Goal: Find specific fact: Find specific fact

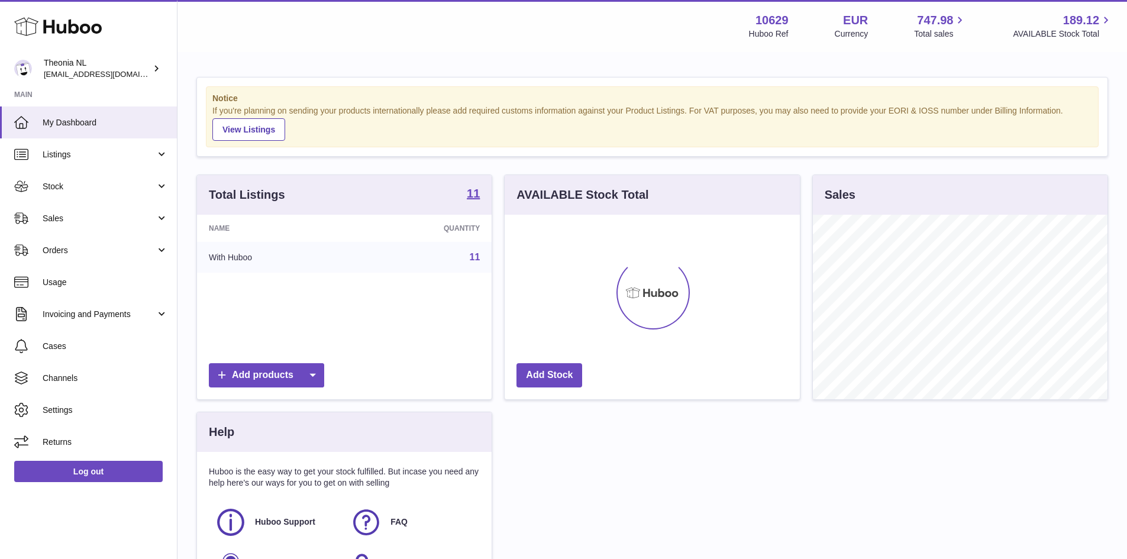
scroll to position [185, 295]
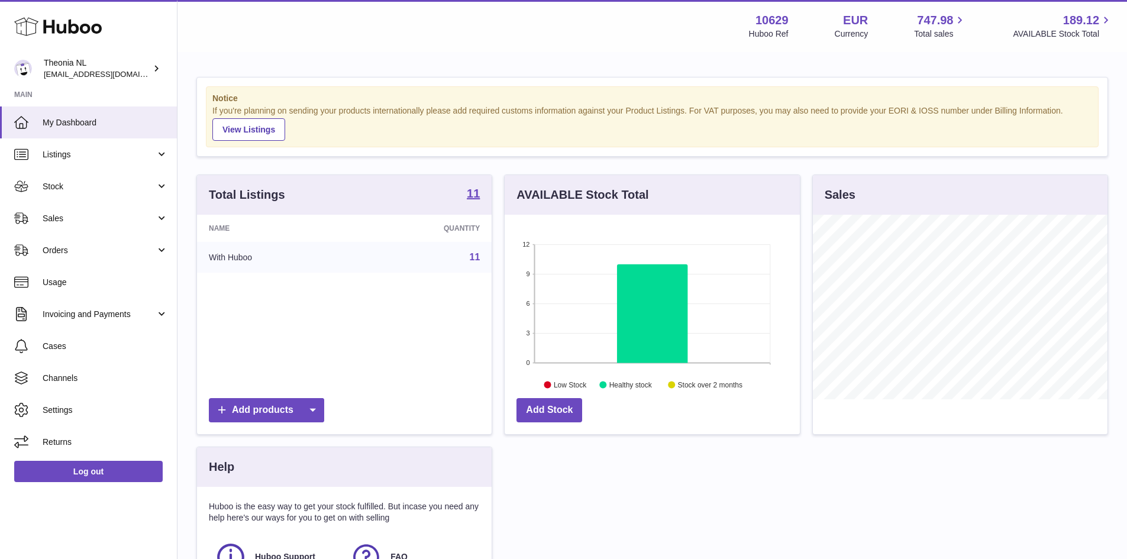
click at [479, 255] on link "11" at bounding box center [475, 257] width 11 height 10
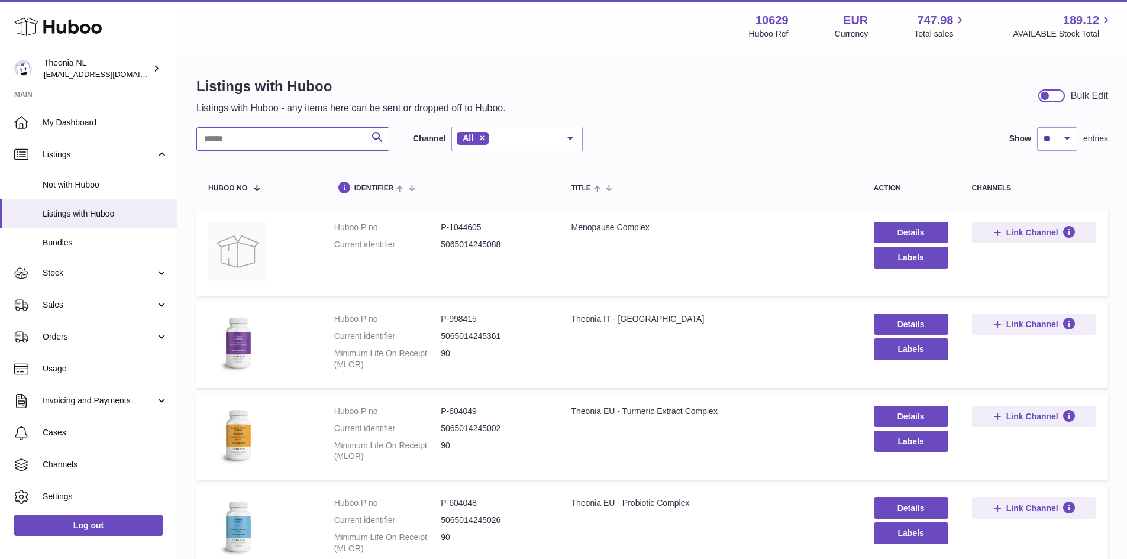
click at [261, 143] on input "text" at bounding box center [292, 139] width 193 height 24
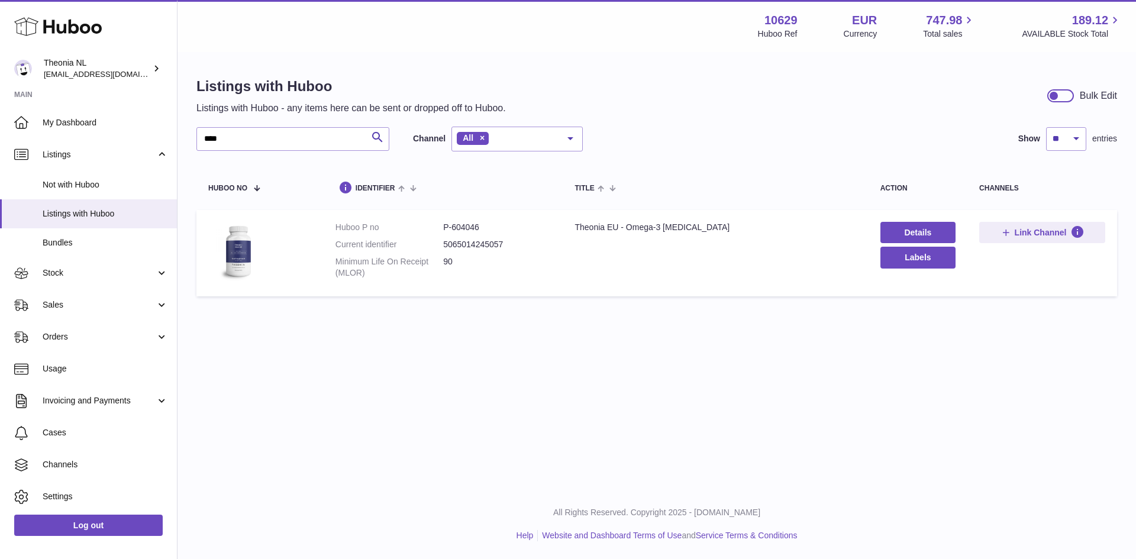
click at [475, 227] on dd "P-604046" at bounding box center [497, 227] width 108 height 11
copy dd "604046"
drag, startPoint x: 244, startPoint y: 140, endPoint x: 177, endPoint y: 134, distance: 67.1
click at [177, 134] on div "Huboo Theonia NL internalAdmin-10629@internal.huboo.com Main My Dashboard Listi…" at bounding box center [568, 279] width 1136 height 559
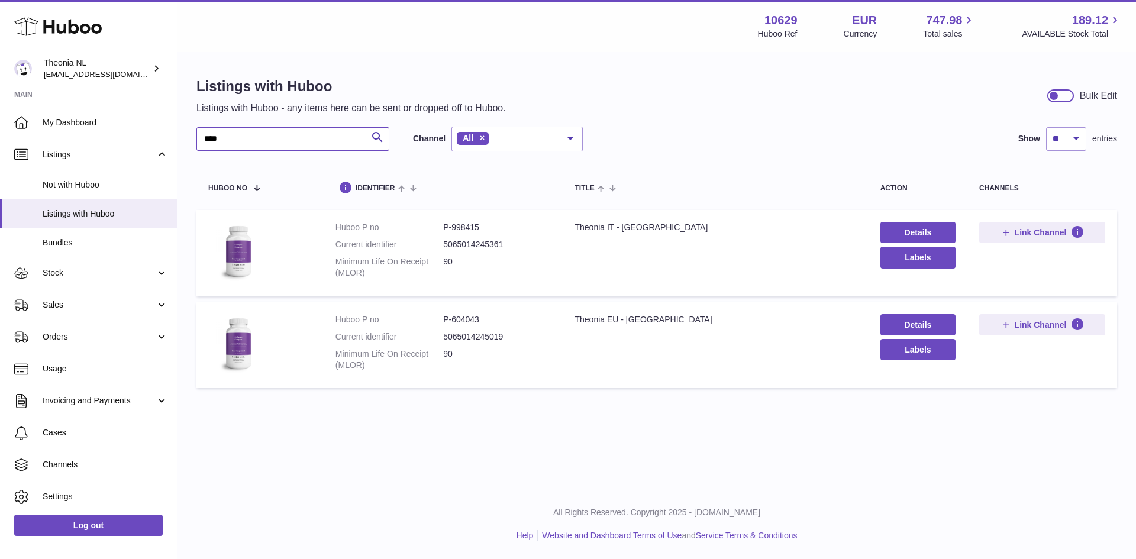
type input "****"
click at [469, 319] on dd "P-604043" at bounding box center [497, 319] width 108 height 11
copy dd "604043"
